Goal: Task Accomplishment & Management: Manage account settings

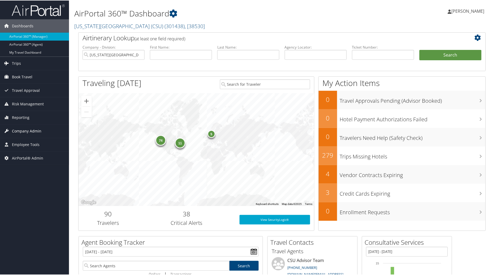
click at [22, 131] on span "Company Admin" at bounding box center [26, 130] width 29 height 13
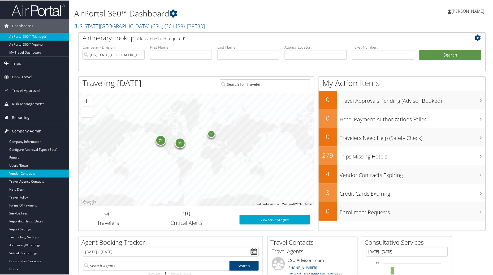
click at [24, 172] on link "Vendor Contracts" at bounding box center [34, 173] width 69 height 8
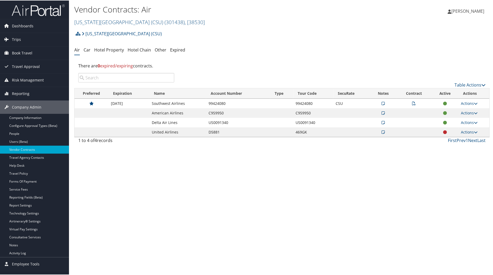
click at [413, 102] on icon at bounding box center [415, 103] width 4 height 4
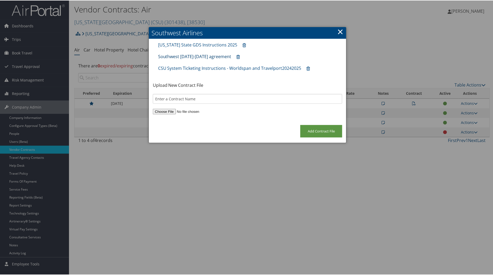
click at [209, 56] on link "Southwest [DATE]-[DATE] agreement" at bounding box center [194, 56] width 73 height 6
click at [205, 66] on link "CSU System Ticketing Instructions - Worldspan and Travelport20242025" at bounding box center [229, 68] width 143 height 6
click at [339, 31] on link "×" at bounding box center [341, 31] width 6 height 11
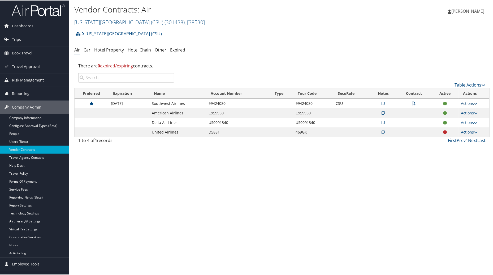
click at [469, 102] on link "Actions" at bounding box center [470, 102] width 17 height 5
click at [456, 127] on link "Edit Contract" at bounding box center [457, 128] width 35 height 9
select select "[object Object]"
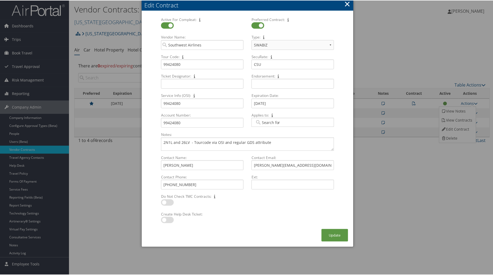
click at [165, 219] on label at bounding box center [167, 219] width 13 height 6
click at [165, 219] on input "checkbox" at bounding box center [165, 220] width 3 height 3
checkbox input "true"
click at [347, 3] on button "×" at bounding box center [348, 3] width 6 height 11
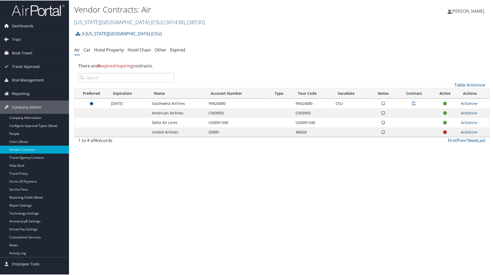
click at [466, 101] on link "Actions" at bounding box center [470, 102] width 17 height 5
click at [452, 118] on link "View Contracts" at bounding box center [457, 119] width 35 height 9
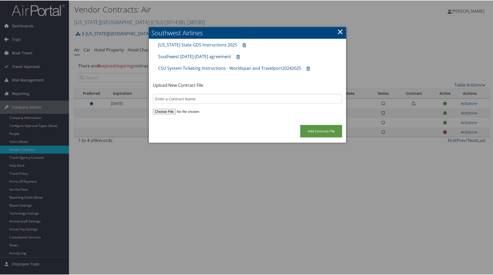
click at [163, 110] on input "file" at bounding box center [248, 111] width 190 height 6
type input "C:\fakepath\[US_STATE] State University System SWA CTA FINAL 62325.pdf"
click at [176, 97] on input "text" at bounding box center [248, 98] width 190 height 10
type input "CSU SWA 2026 Contract"
click at [315, 133] on input "Add Contract File" at bounding box center [322, 131] width 42 height 12
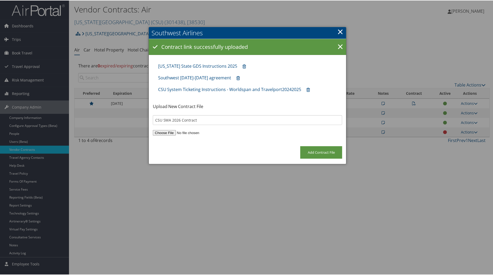
click at [342, 29] on link "×" at bounding box center [341, 31] width 6 height 11
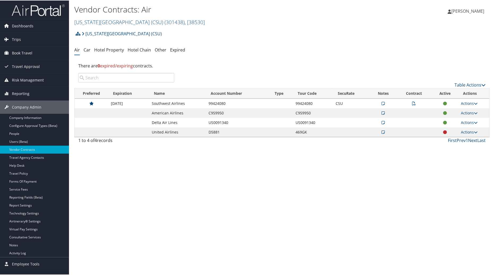
click at [414, 104] on icon at bounding box center [415, 103] width 4 height 4
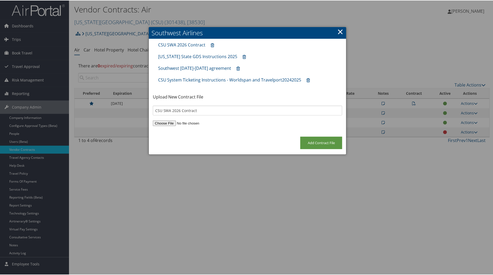
click at [338, 31] on link "×" at bounding box center [341, 31] width 6 height 11
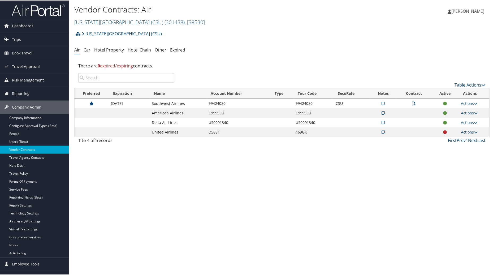
click at [333, 234] on div "Vendor Contracts: Air [US_STATE][GEOGRAPHIC_DATA] (CSU) ( 301438 ) , [ 38530 ] …" at bounding box center [282, 137] width 426 height 275
click at [24, 95] on span "Reporting" at bounding box center [21, 93] width 18 height 13
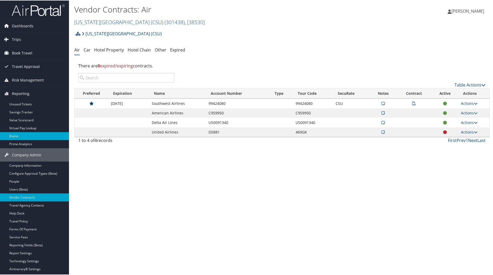
click at [12, 137] on link "Domo" at bounding box center [34, 136] width 69 height 8
click at [17, 144] on link "Prime Analytics" at bounding box center [34, 144] width 69 height 8
